Goal: Transaction & Acquisition: Purchase product/service

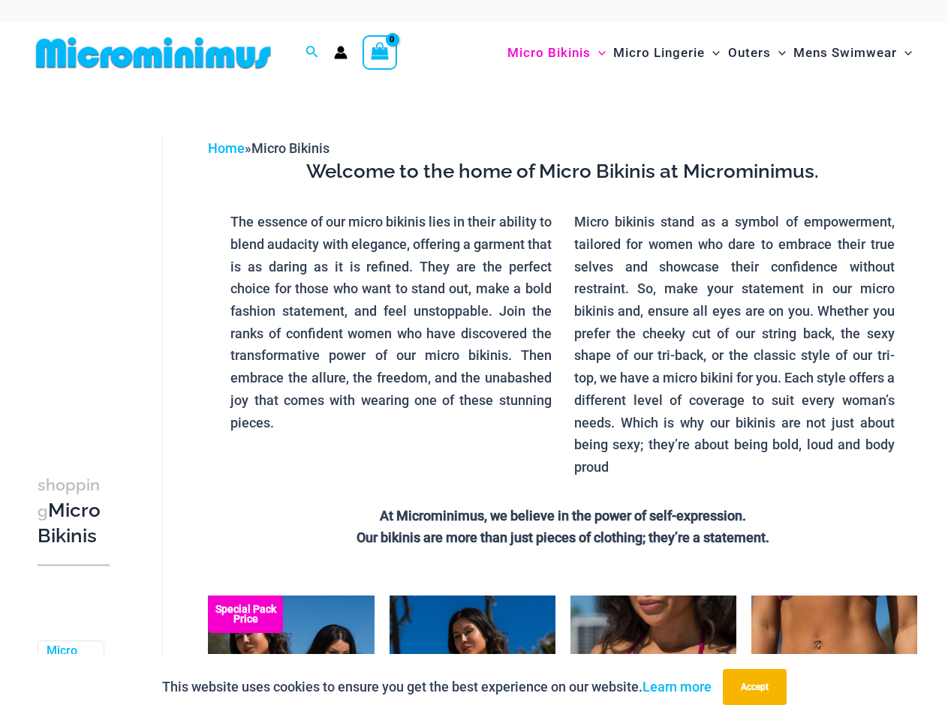
click at [474, 360] on p "The essence of our micro bikinis lies in their ability to blend audacity with e…" at bounding box center [390, 322] width 320 height 223
click at [312, 53] on icon "Search icon link" at bounding box center [312, 52] width 12 height 12
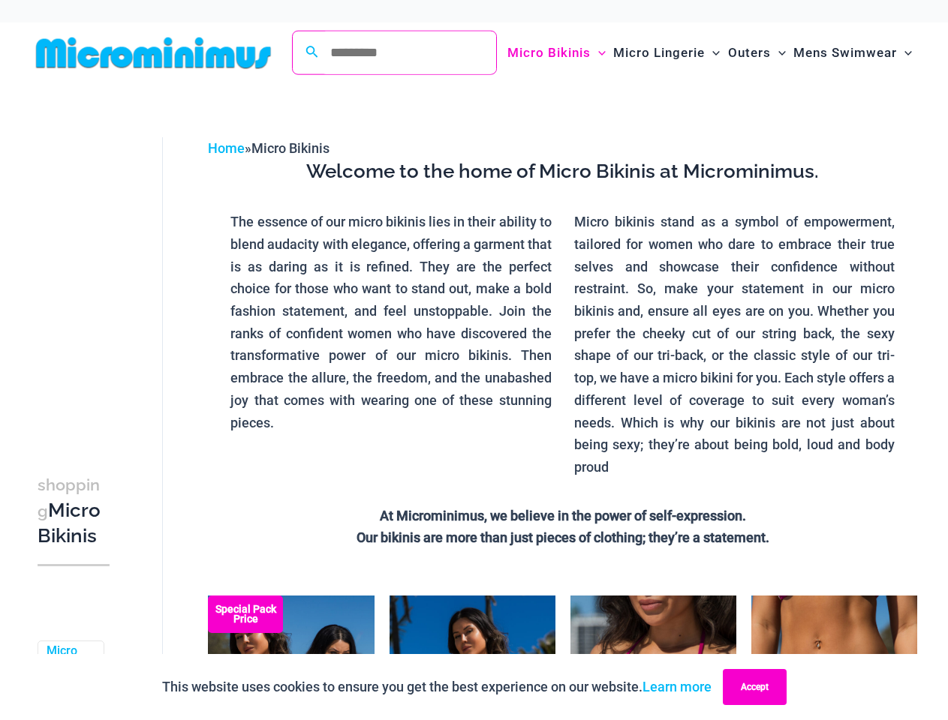
click at [758, 687] on button "Accept" at bounding box center [755, 687] width 64 height 36
